Goal: Transaction & Acquisition: Purchase product/service

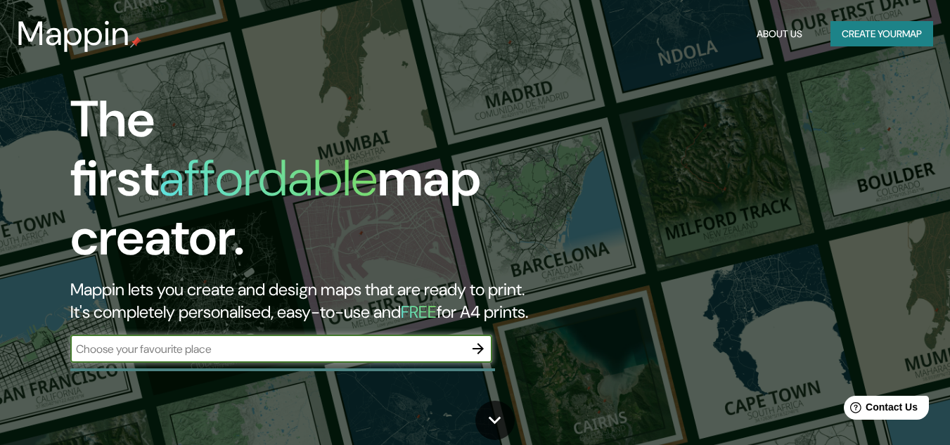
click at [357, 341] on input "text" at bounding box center [267, 349] width 394 height 16
type input "cartago"
click at [480, 343] on icon "button" at bounding box center [478, 348] width 11 height 11
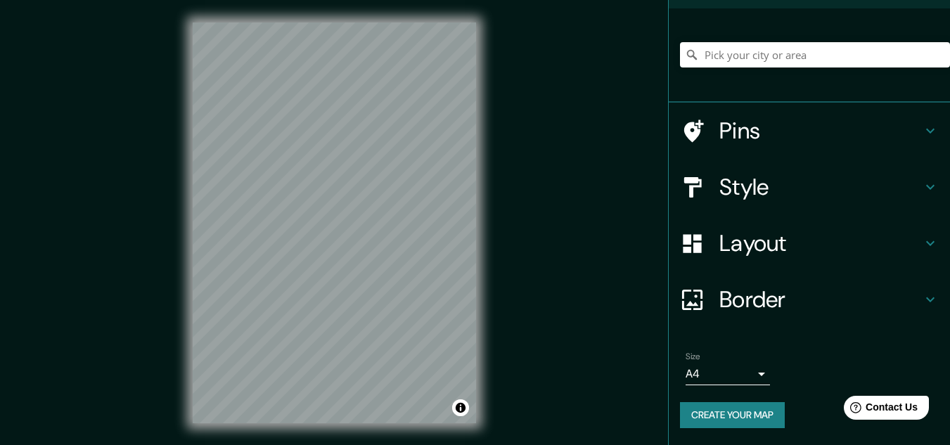
scroll to position [23, 0]
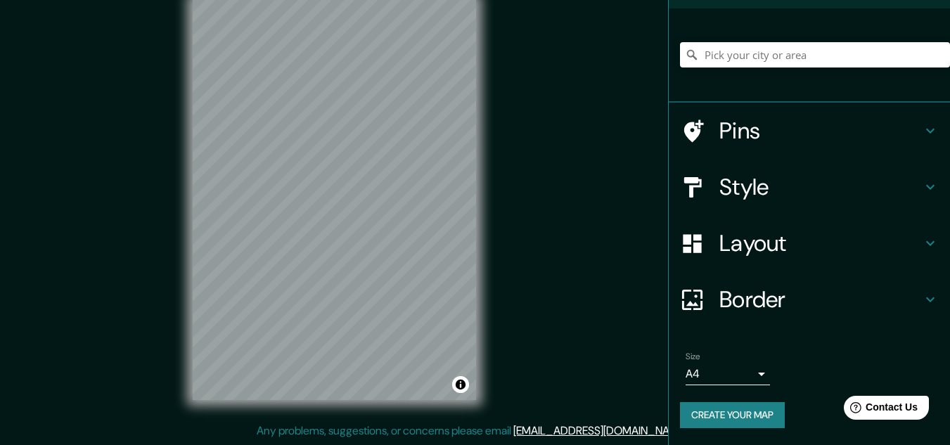
click at [745, 371] on body "Mappin Location Pins Style Layout Border Choose a border. Hint : you can make l…" at bounding box center [475, 199] width 950 height 445
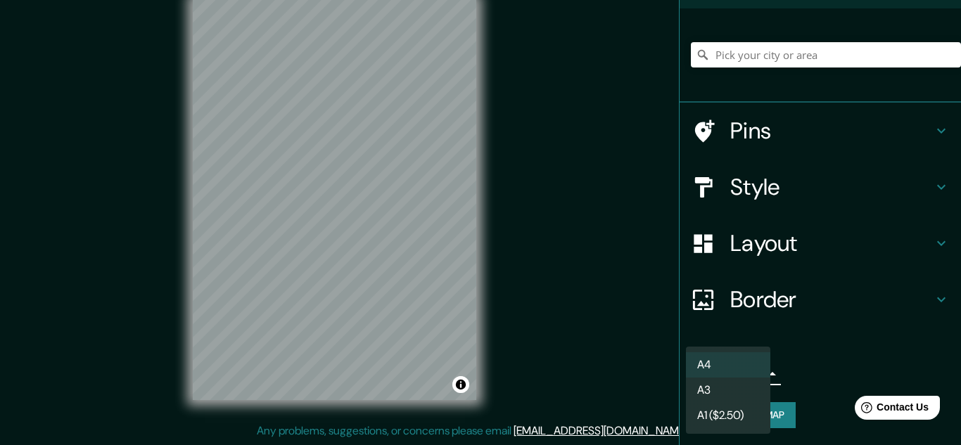
click at [850, 352] on div at bounding box center [480, 222] width 961 height 445
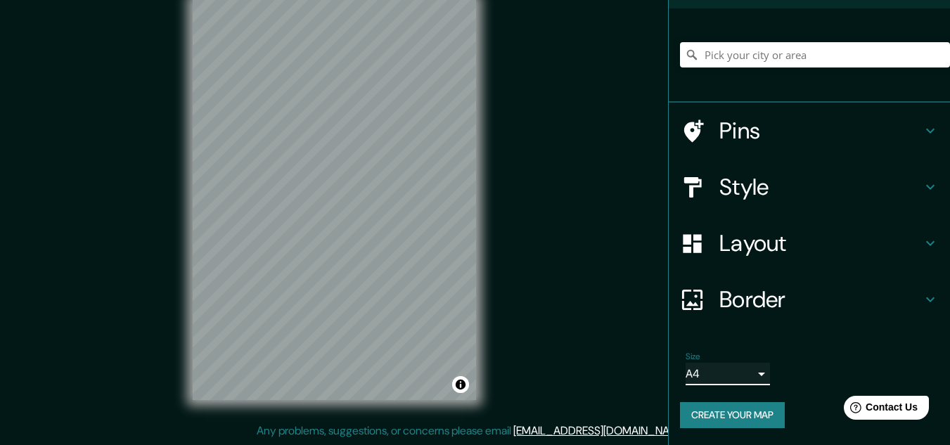
scroll to position [0, 0]
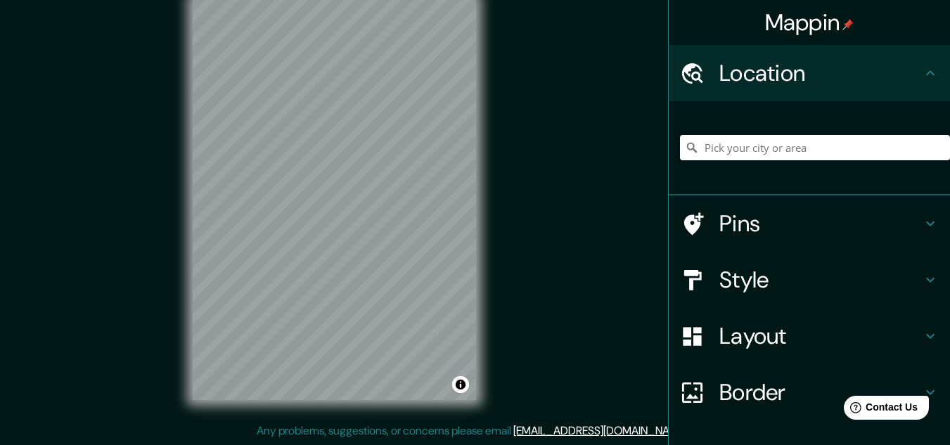
click at [922, 333] on icon at bounding box center [930, 336] width 17 height 17
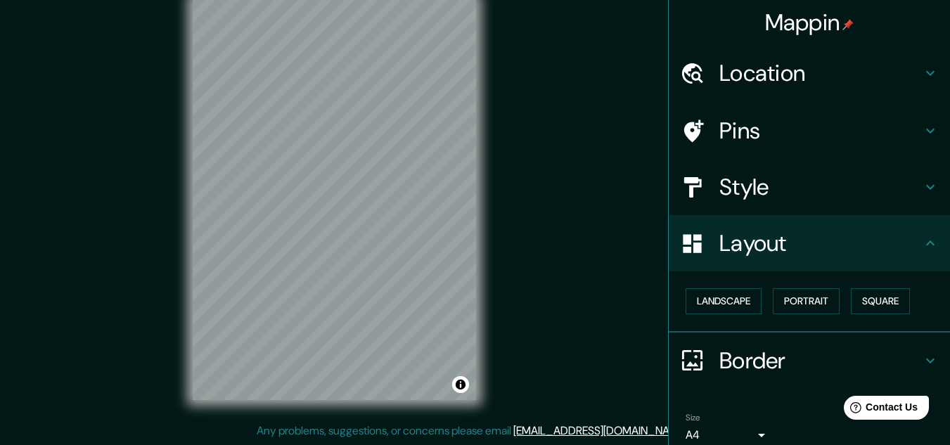
click at [574, 315] on div "Mappin Location Pins Style Layout Landscape Portrait Square Border Choose a bor…" at bounding box center [475, 211] width 950 height 468
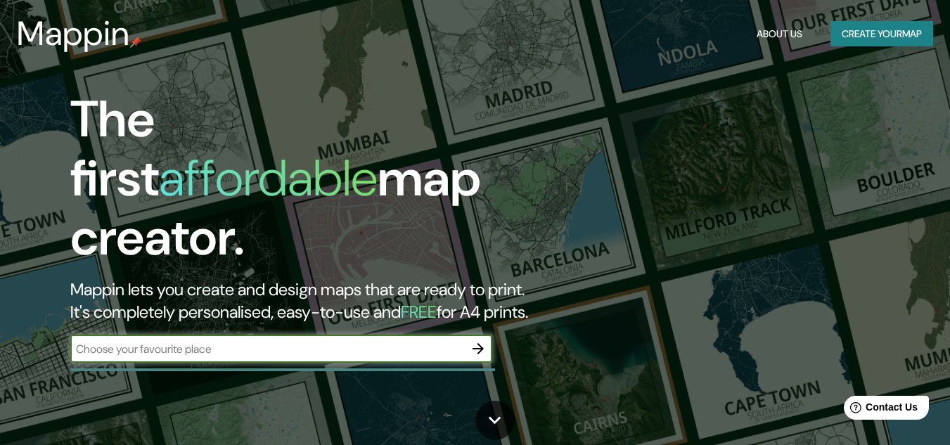
click at [214, 341] on input "text" at bounding box center [267, 349] width 394 height 16
type input "cartago, valle del cauca"
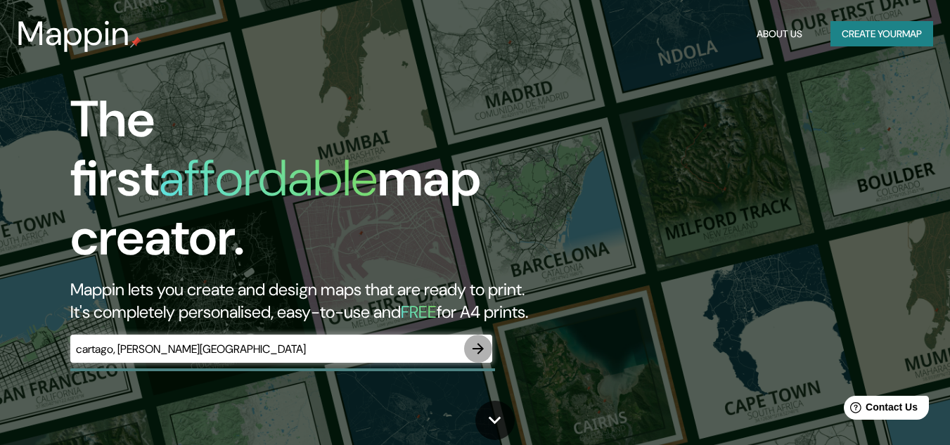
click at [483, 340] on icon "button" at bounding box center [478, 348] width 17 height 17
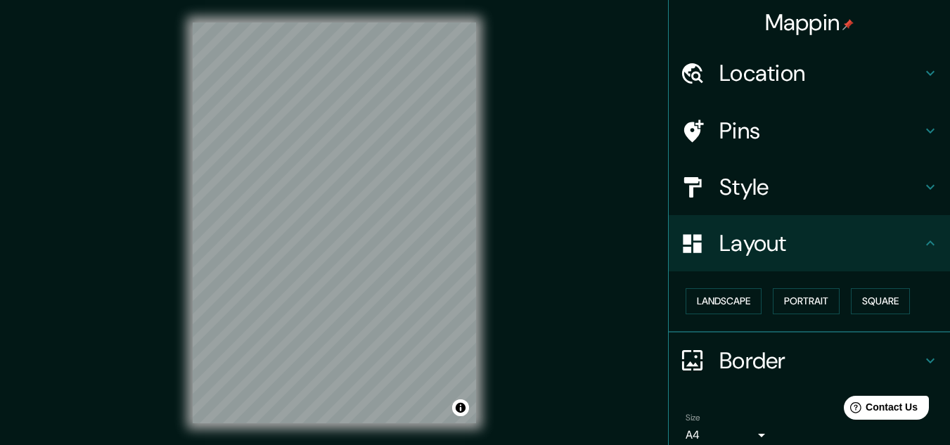
click at [865, 68] on h4 "Location" at bounding box center [821, 73] width 203 height 28
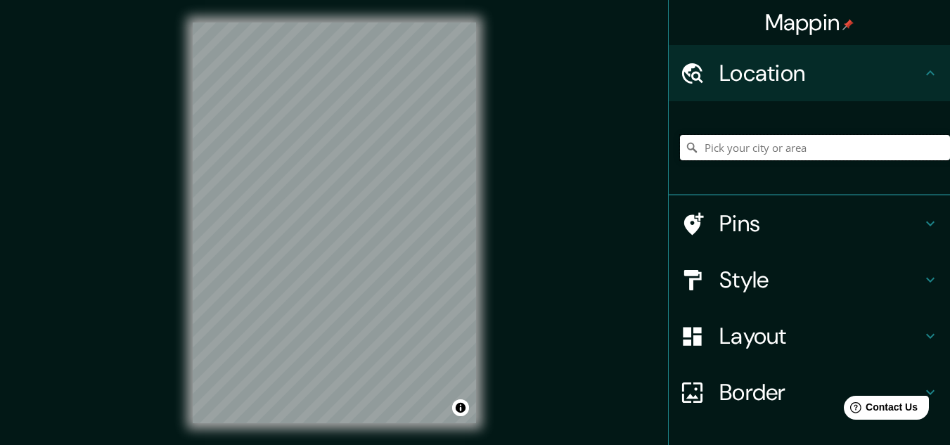
click at [811, 152] on input "Pick your city or area" at bounding box center [815, 147] width 270 height 25
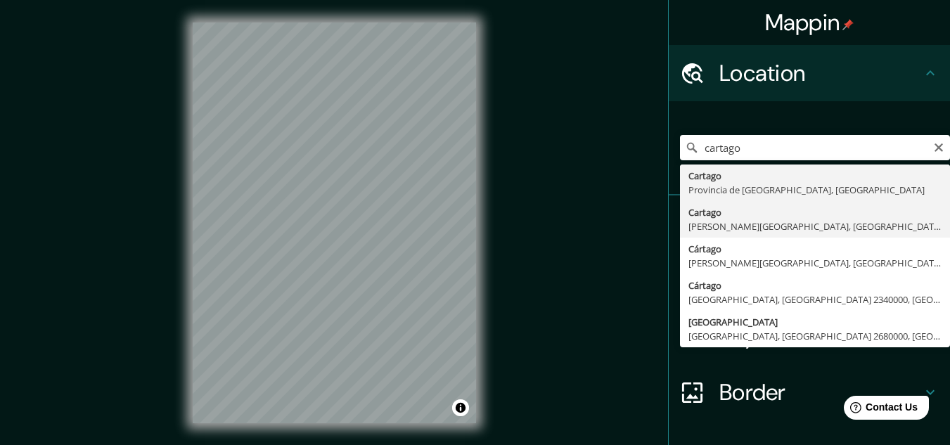
type input "Cartago, Valle del Cauca, Colombia"
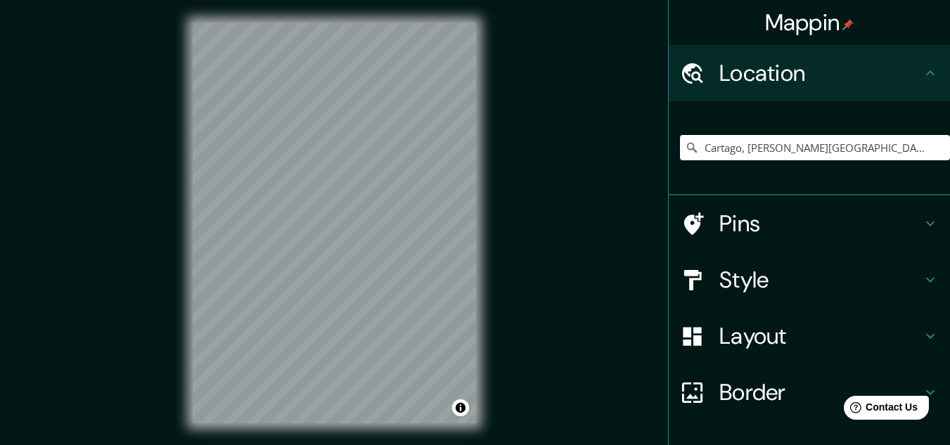
click at [606, 294] on div "Mappin Location Cartago, Valle del Cauca, Colombia Pins Style Layout Border Cho…" at bounding box center [475, 234] width 950 height 468
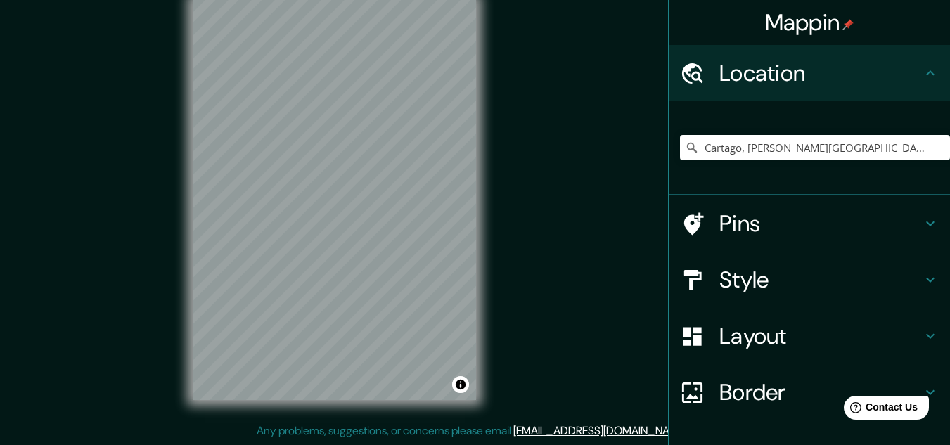
scroll to position [93, 0]
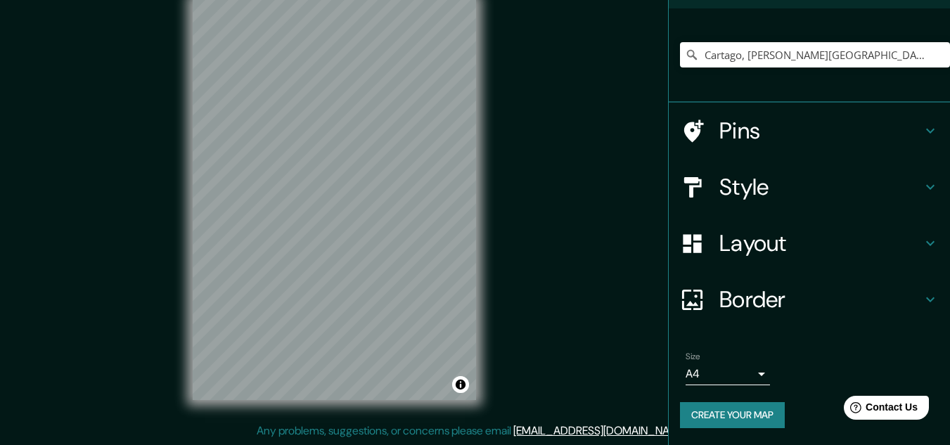
click at [924, 129] on icon at bounding box center [930, 130] width 17 height 17
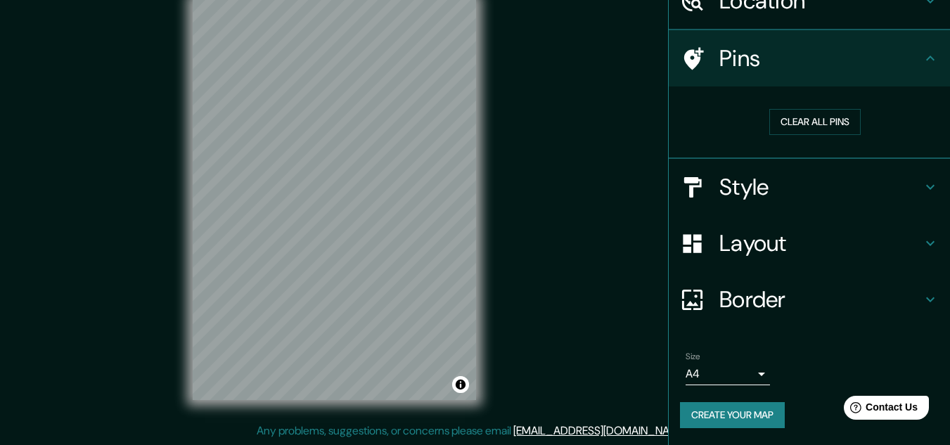
scroll to position [72, 0]
click at [922, 57] on icon at bounding box center [930, 59] width 17 height 17
click at [911, 189] on h4 "Style" at bounding box center [821, 188] width 203 height 28
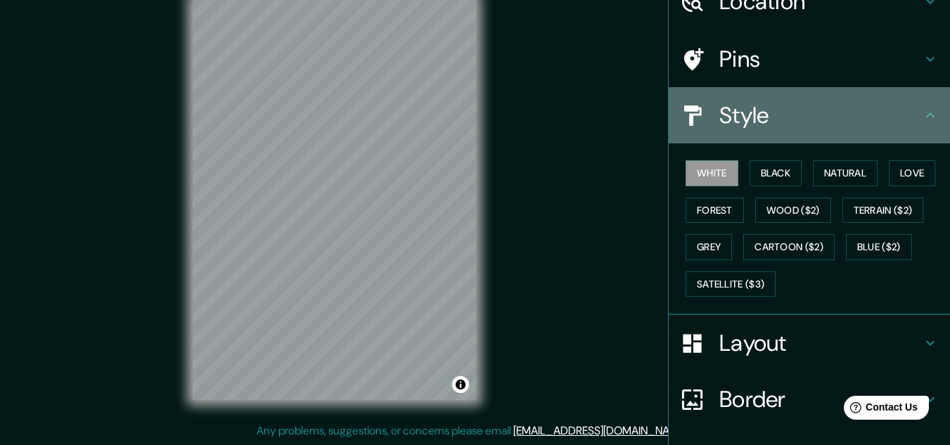
click at [926, 117] on icon at bounding box center [930, 115] width 8 height 5
click at [922, 110] on icon at bounding box center [930, 115] width 17 height 17
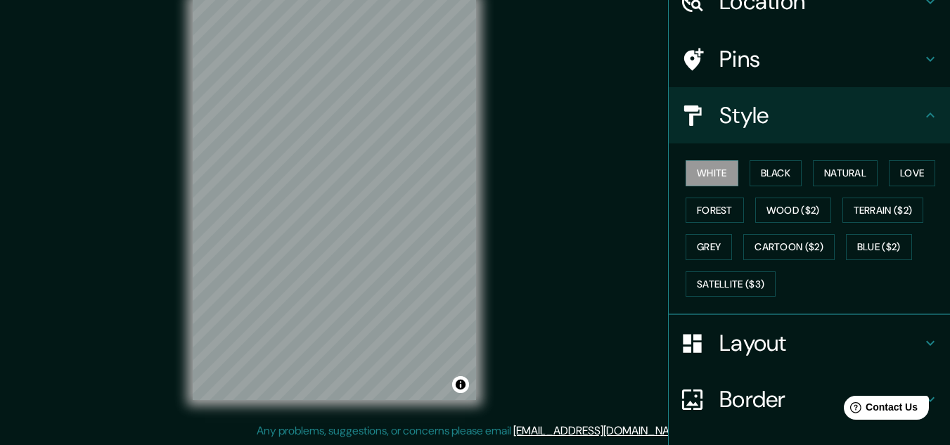
click at [922, 110] on icon at bounding box center [930, 115] width 17 height 17
click at [618, 223] on div "Mappin Location Cartago, Valle del Cauca, Colombia Pins Style White Black Natur…" at bounding box center [475, 211] width 950 height 468
click at [916, 332] on div "Layout" at bounding box center [809, 343] width 281 height 56
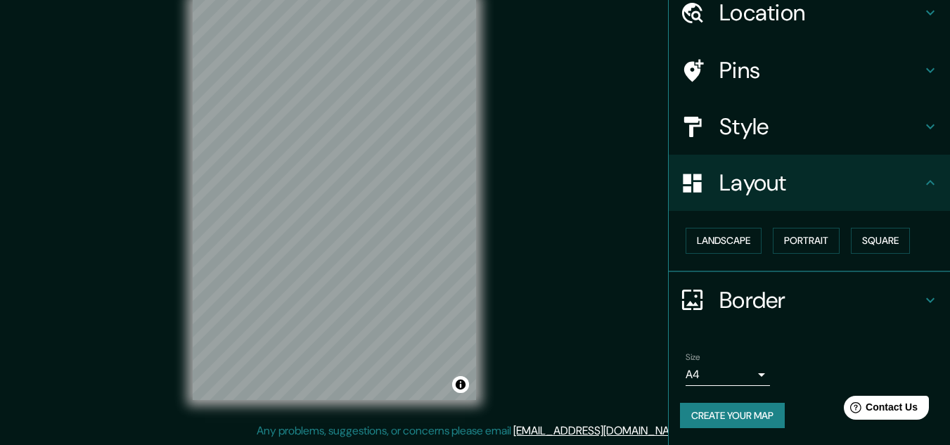
scroll to position [60, 0]
click at [573, 318] on div "Mappin Location Cartago, Valle del Cauca, Colombia Pins Style Layout Landscape …" at bounding box center [475, 211] width 950 height 468
click at [695, 418] on button "Create your map" at bounding box center [732, 416] width 105 height 26
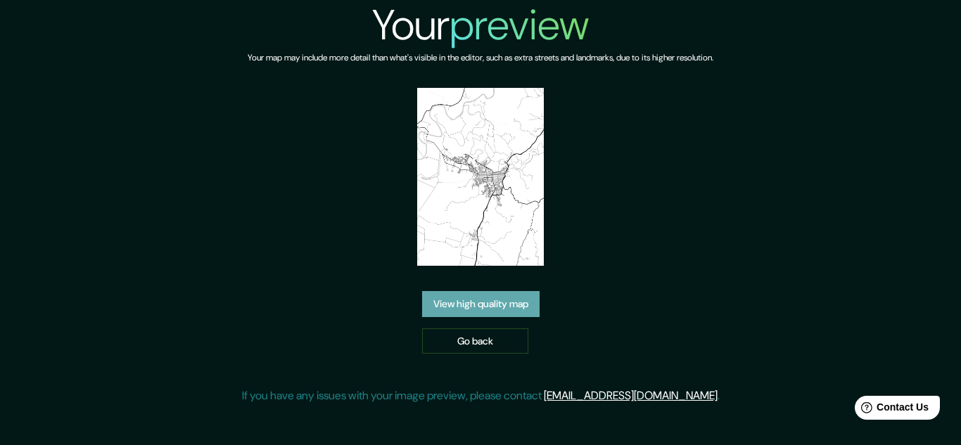
click at [484, 312] on link "View high quality map" at bounding box center [480, 304] width 117 height 26
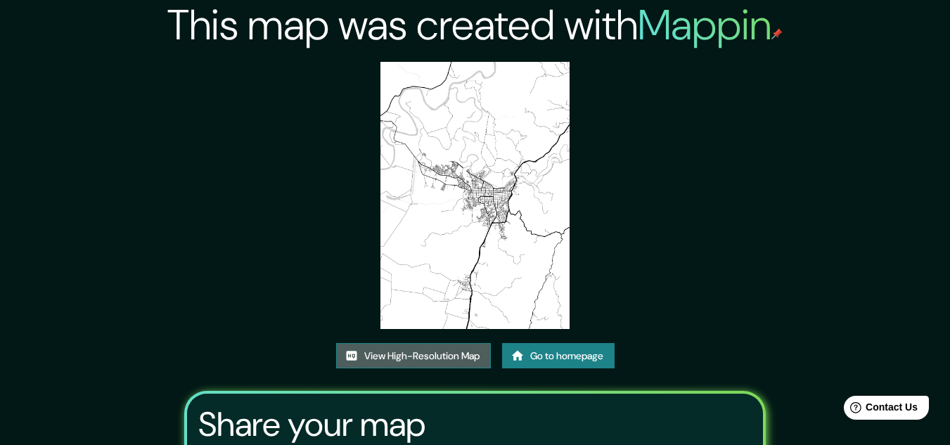
click at [434, 356] on link "View High-Resolution Map" at bounding box center [413, 356] width 155 height 26
